Goal: Information Seeking & Learning: Learn about a topic

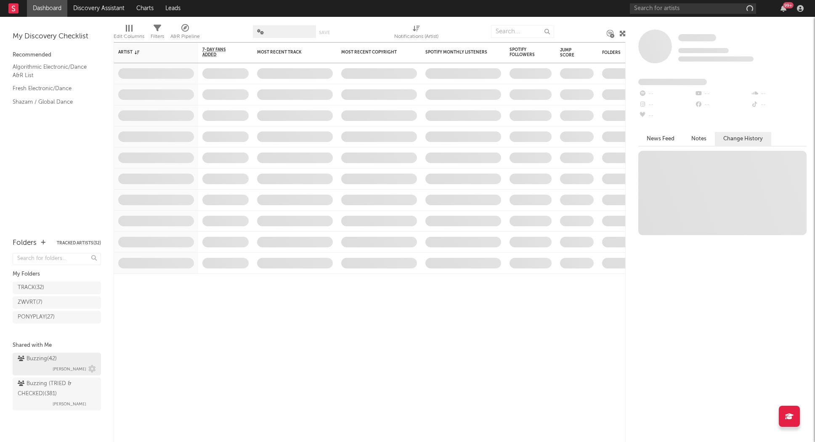
click at [55, 359] on div "Buzzing ( 42 )" at bounding box center [37, 359] width 39 height 10
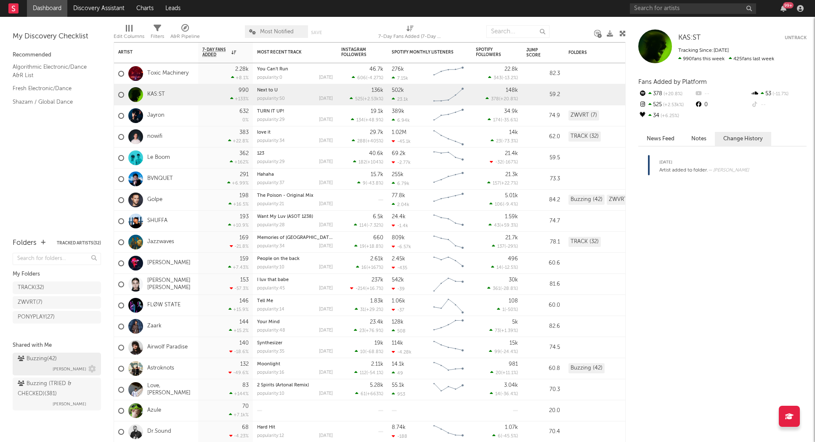
click at [55, 359] on div "Buzzing ( 42 )" at bounding box center [37, 359] width 39 height 10
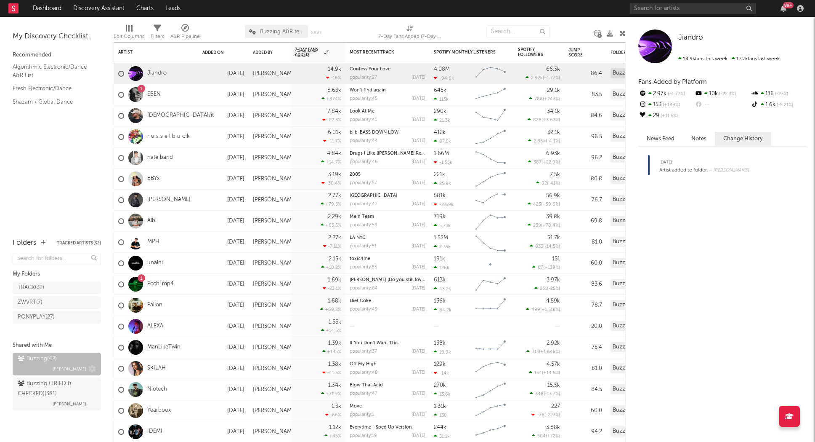
click at [66, 364] on span "[PERSON_NAME]" at bounding box center [70, 369] width 34 height 10
click at [264, 53] on div "Added By" at bounding box center [263, 52] width 21 height 5
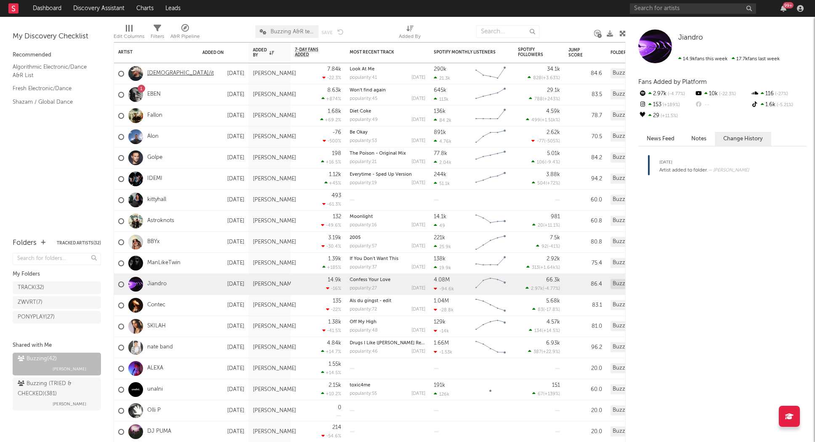
click at [157, 74] on link "[DEMOGRAPHIC_DATA]/it" at bounding box center [180, 73] width 67 height 7
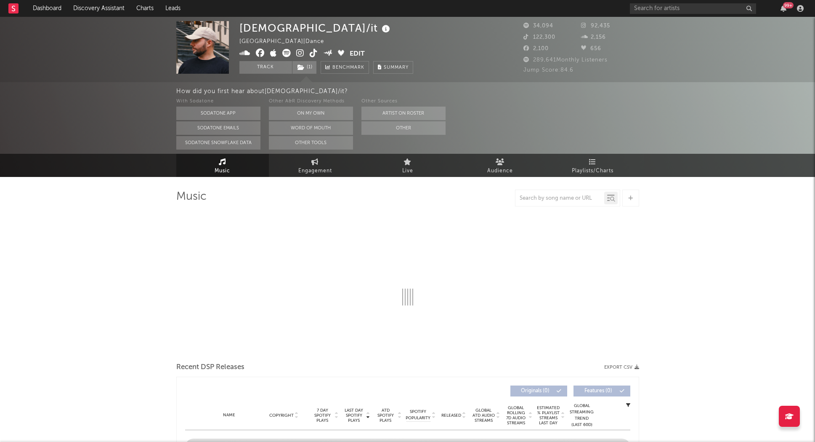
select select "6m"
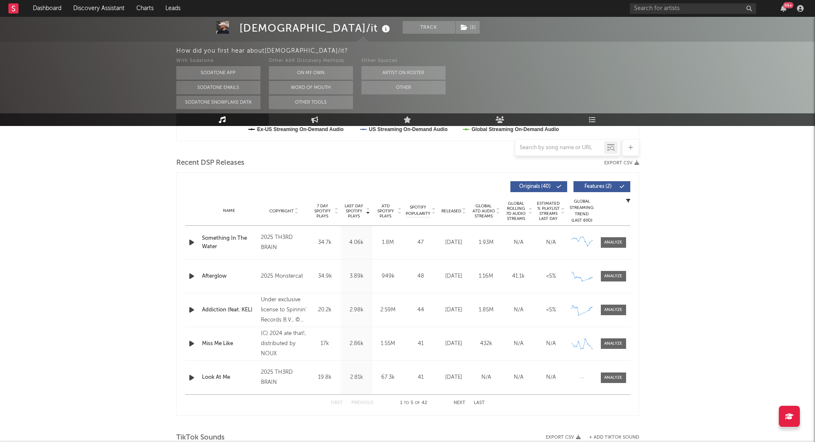
scroll to position [314, 0]
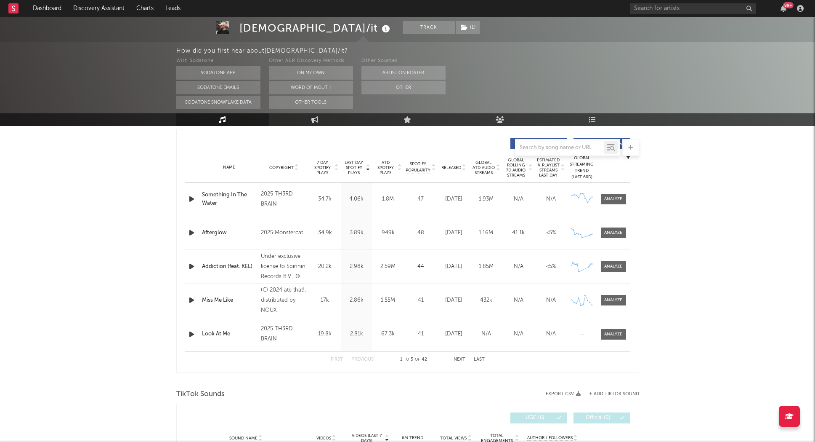
click at [191, 199] on icon "button" at bounding box center [191, 199] width 9 height 11
click at [188, 198] on icon "button" at bounding box center [191, 199] width 8 height 11
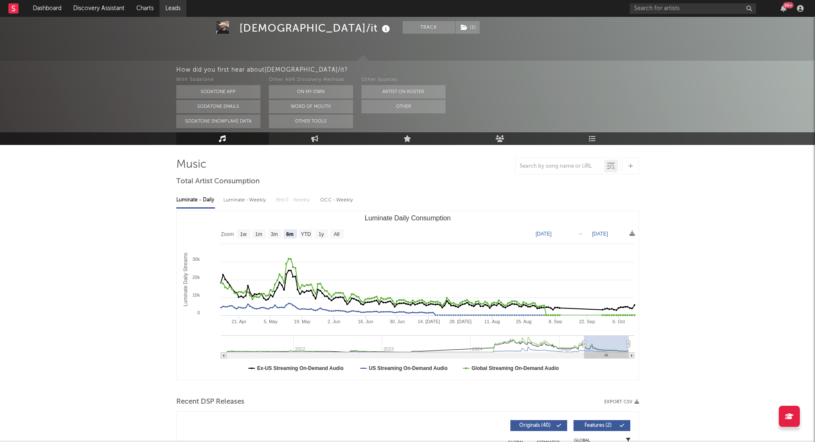
scroll to position [0, 0]
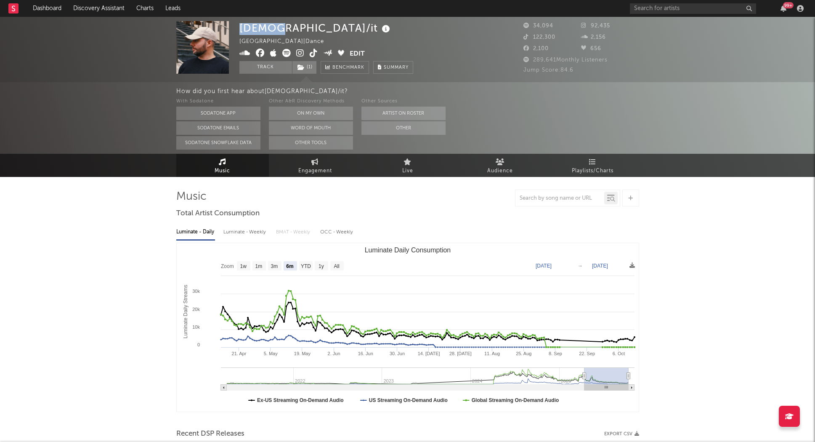
drag, startPoint x: 271, startPoint y: 27, endPoint x: 221, endPoint y: 24, distance: 50.1
click at [221, 24] on div "[DEMOGRAPHIC_DATA]/it Italy | Dance Edit Track ( 1 ) Benchmark Summary 34,094 9…" at bounding box center [407, 49] width 815 height 65
copy div "[DEMOGRAPHIC_DATA]/it"
click at [12, 10] on rect at bounding box center [13, 8] width 10 height 10
